Goal: Information Seeking & Learning: Check status

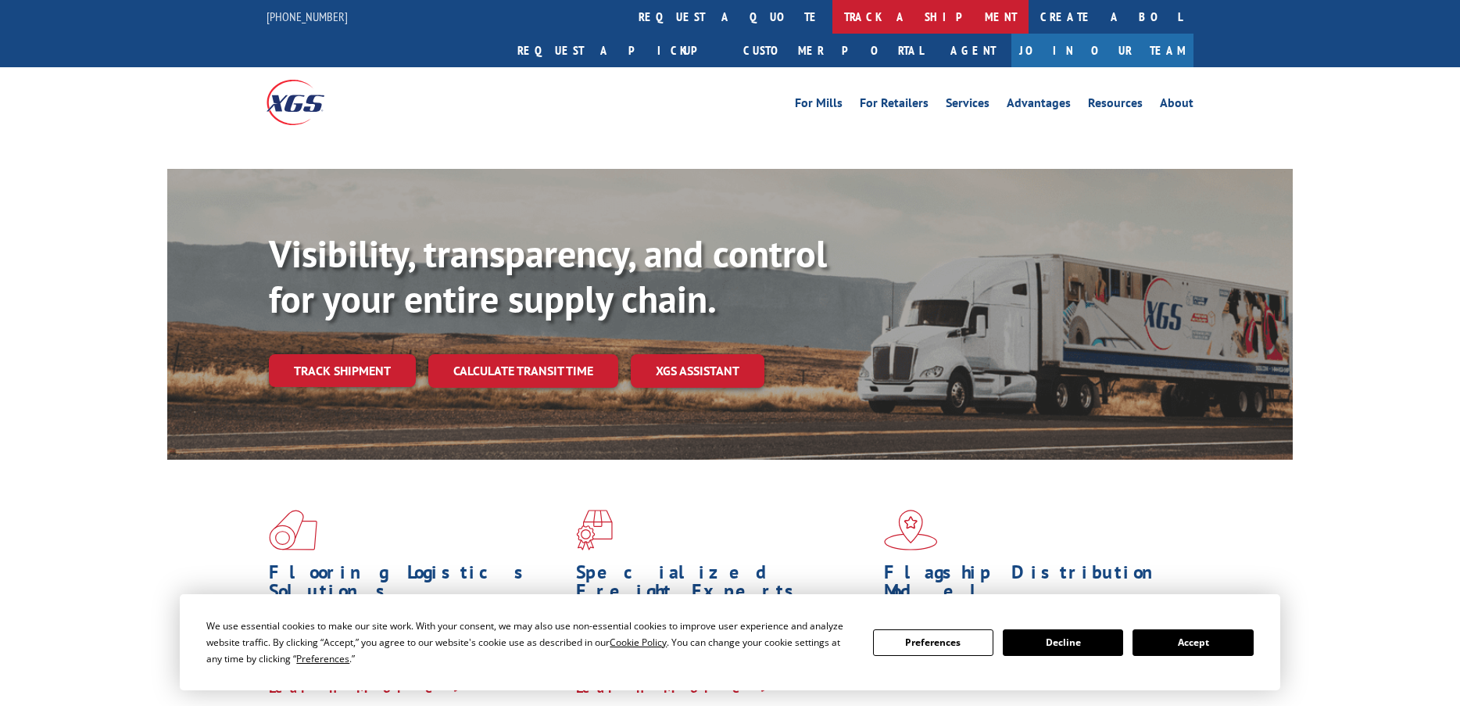
click at [832, 23] on link "track a shipment" at bounding box center [930, 17] width 196 height 34
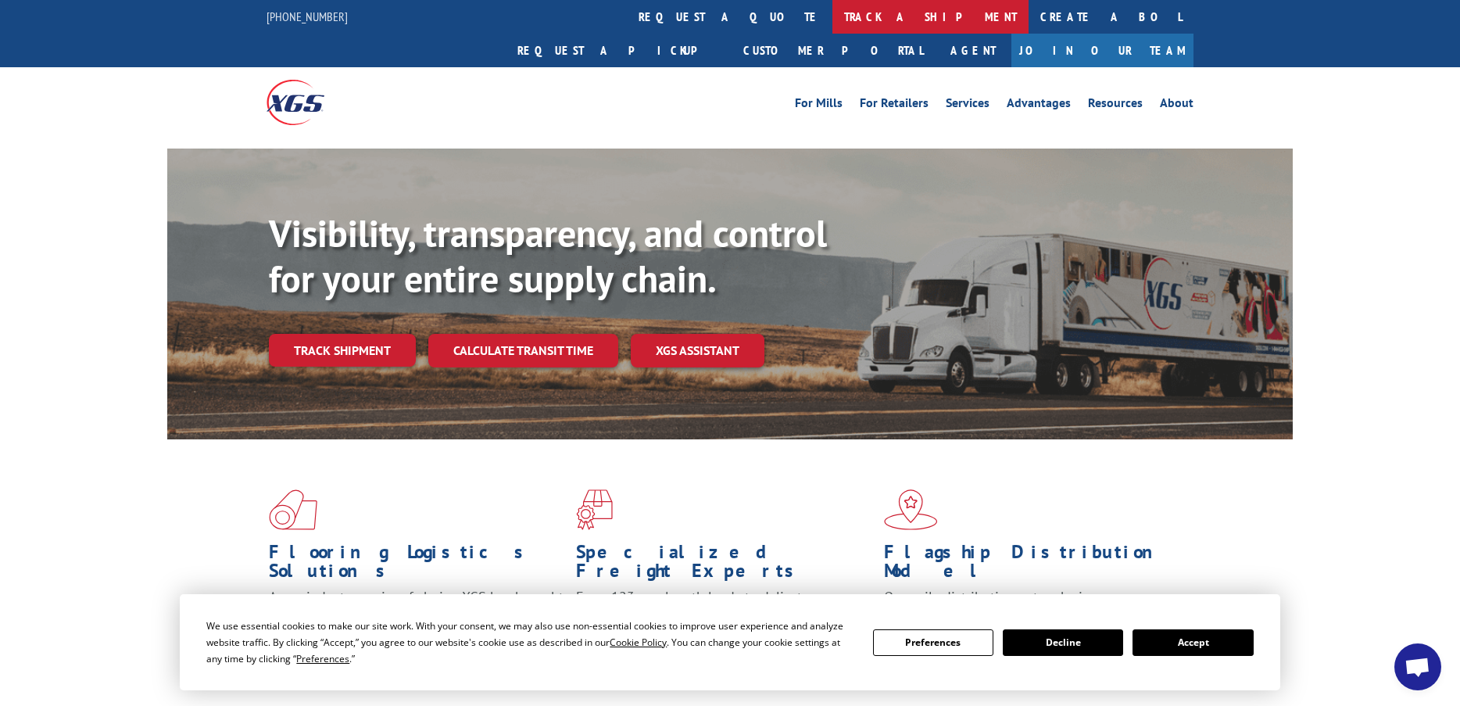
click at [832, 22] on link "track a shipment" at bounding box center [930, 17] width 196 height 34
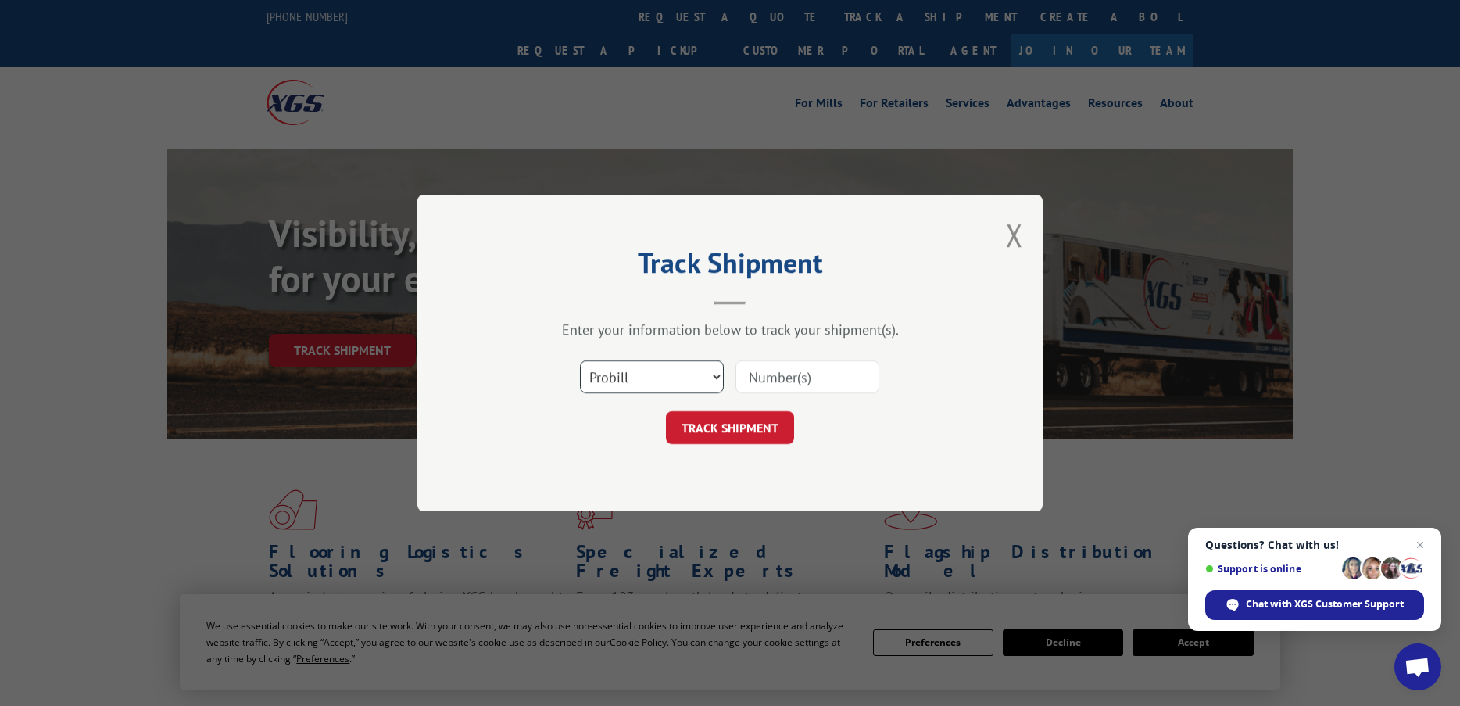
click at [653, 371] on select "Select category... Probill BOL PO" at bounding box center [652, 376] width 144 height 33
select select "bol"
click at [580, 360] on select "Select category... Probill BOL PO" at bounding box center [652, 376] width 144 height 33
click at [781, 374] on input at bounding box center [807, 376] width 144 height 33
paste input "6026277"
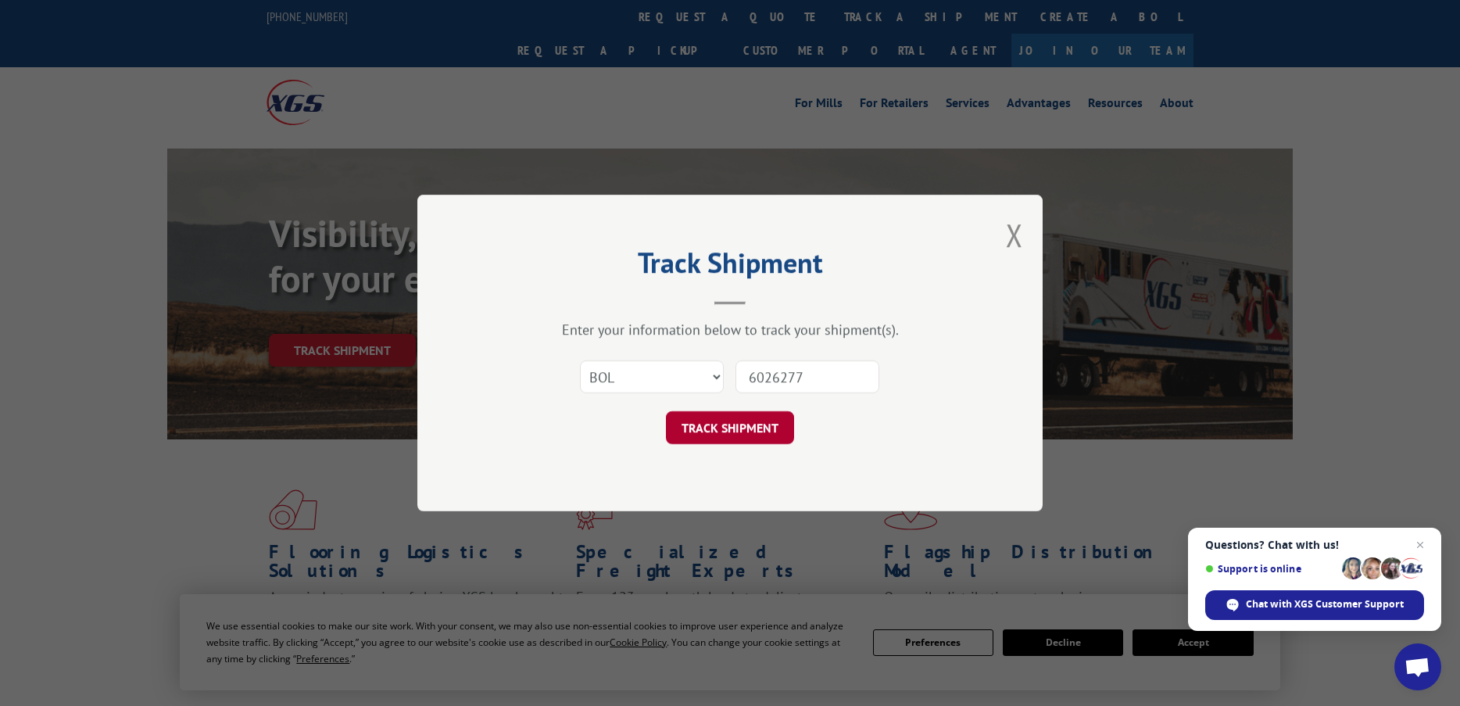
type input "6026277"
click at [745, 422] on button "TRACK SHIPMENT" at bounding box center [730, 427] width 128 height 33
